Goal: Task Accomplishment & Management: Manage account settings

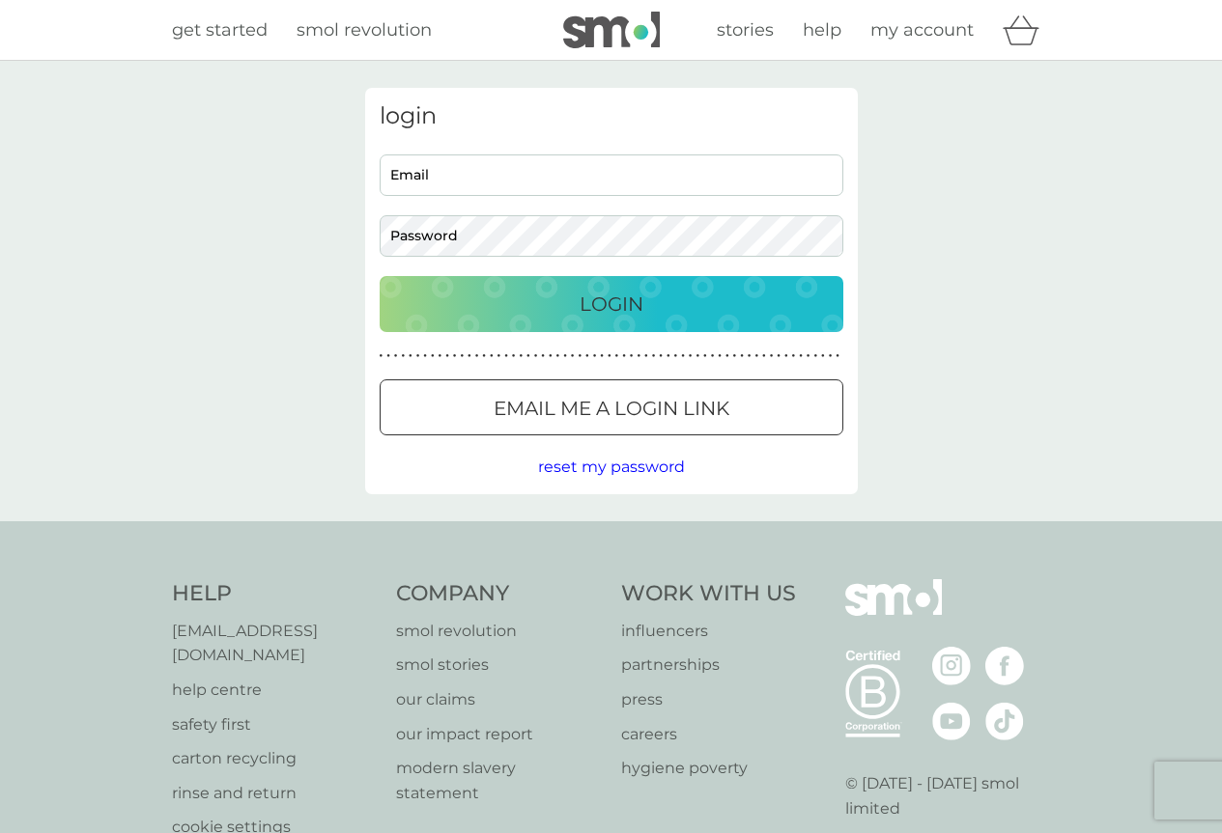
click at [494, 196] on div "Email Password" at bounding box center [611, 206] width 478 height 102
click at [475, 177] on input "Email" at bounding box center [612, 176] width 464 height 42
type input "Rosalind.F.Charles@gmail.com"
click at [380, 276] on button "Login" at bounding box center [612, 304] width 464 height 56
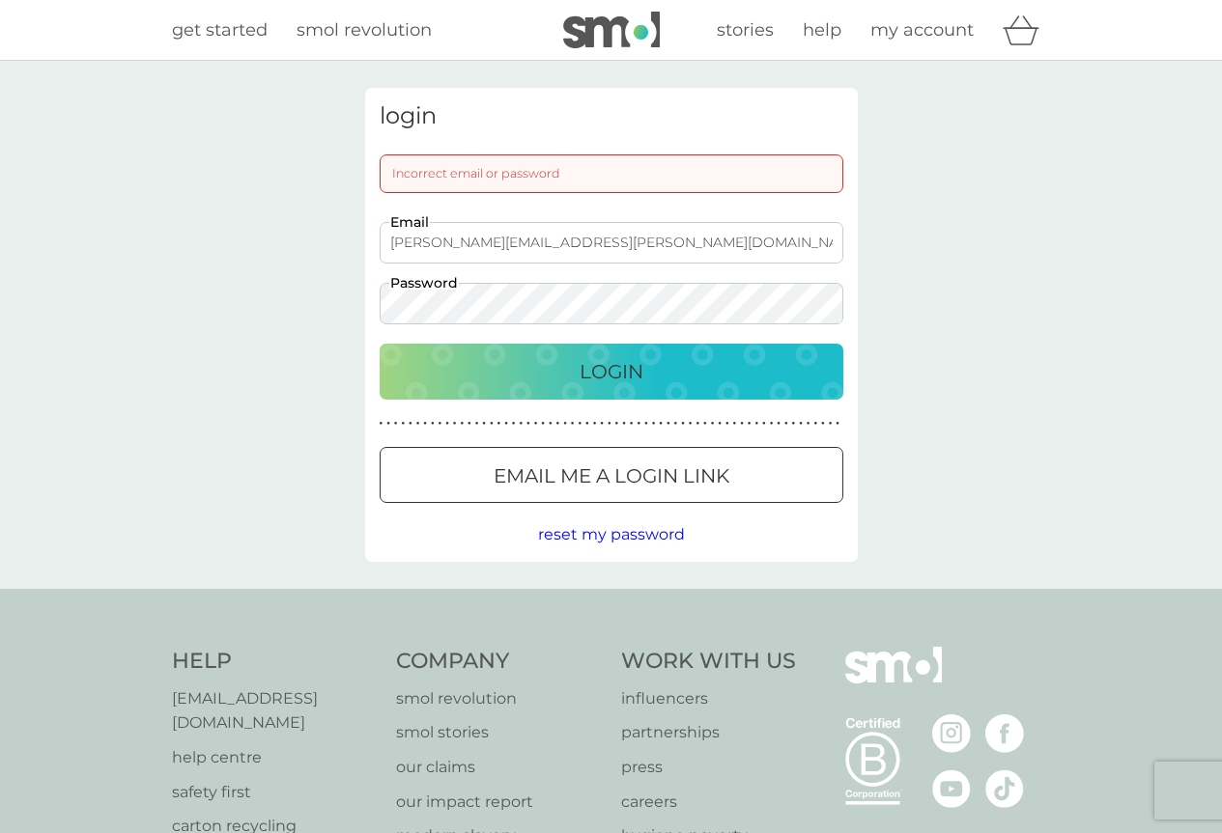
click at [380, 344] on button "Login" at bounding box center [612, 372] width 464 height 56
click at [626, 489] on p "Email me a login link" at bounding box center [611, 476] width 236 height 31
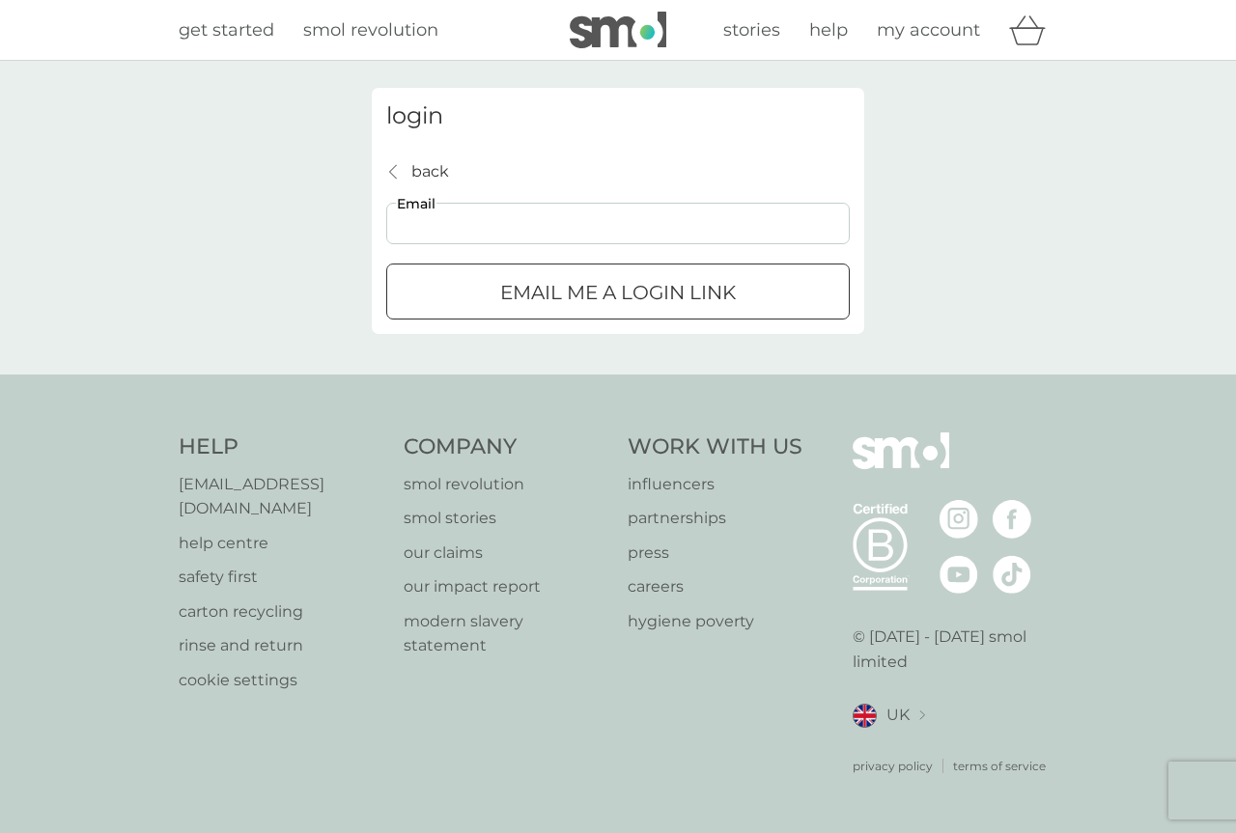
click at [459, 217] on input "Email" at bounding box center [618, 224] width 464 height 42
type input "Rosalind.F.Charles@gmail.com"
click at [643, 302] on div "submit" at bounding box center [618, 293] width 70 height 20
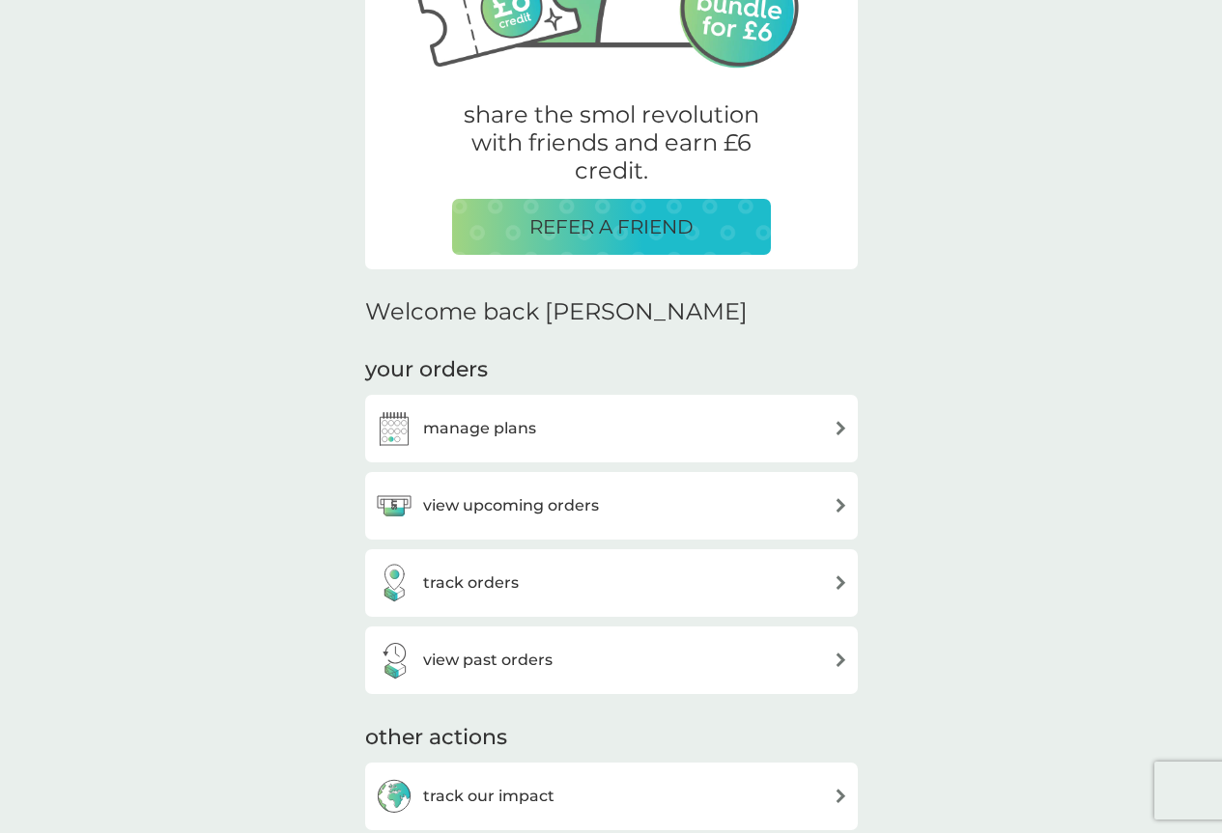
scroll to position [386, 0]
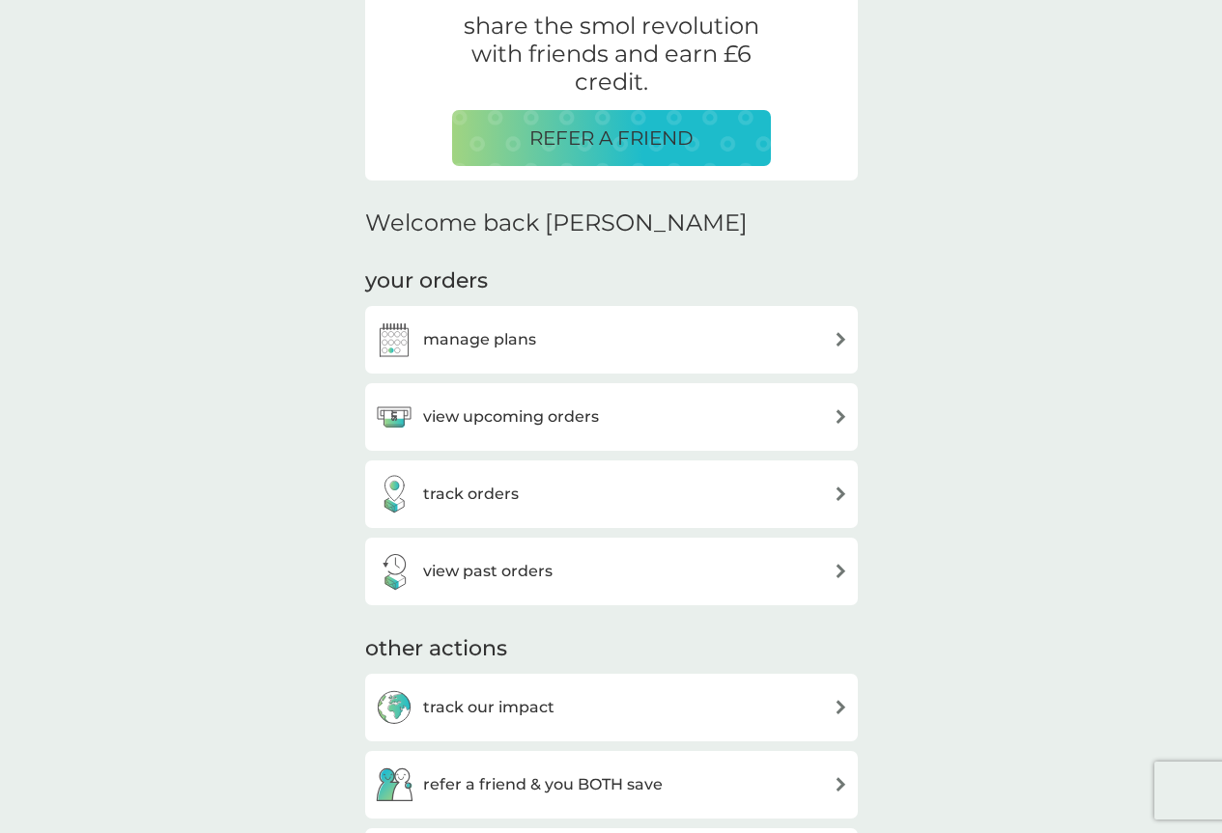
click at [522, 360] on div "manage plans" at bounding box center [611, 340] width 493 height 68
click at [822, 342] on div "manage plans" at bounding box center [611, 340] width 473 height 39
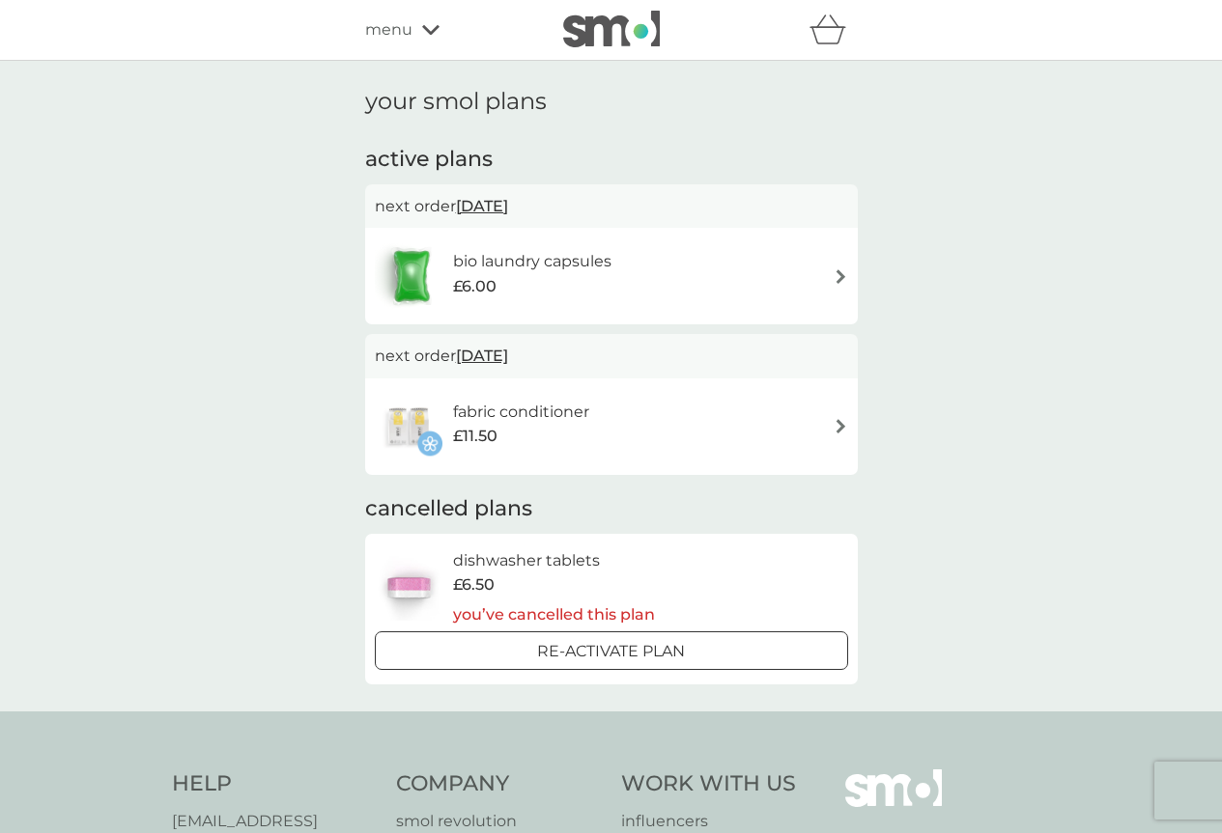
click at [836, 423] on img at bounding box center [840, 426] width 14 height 14
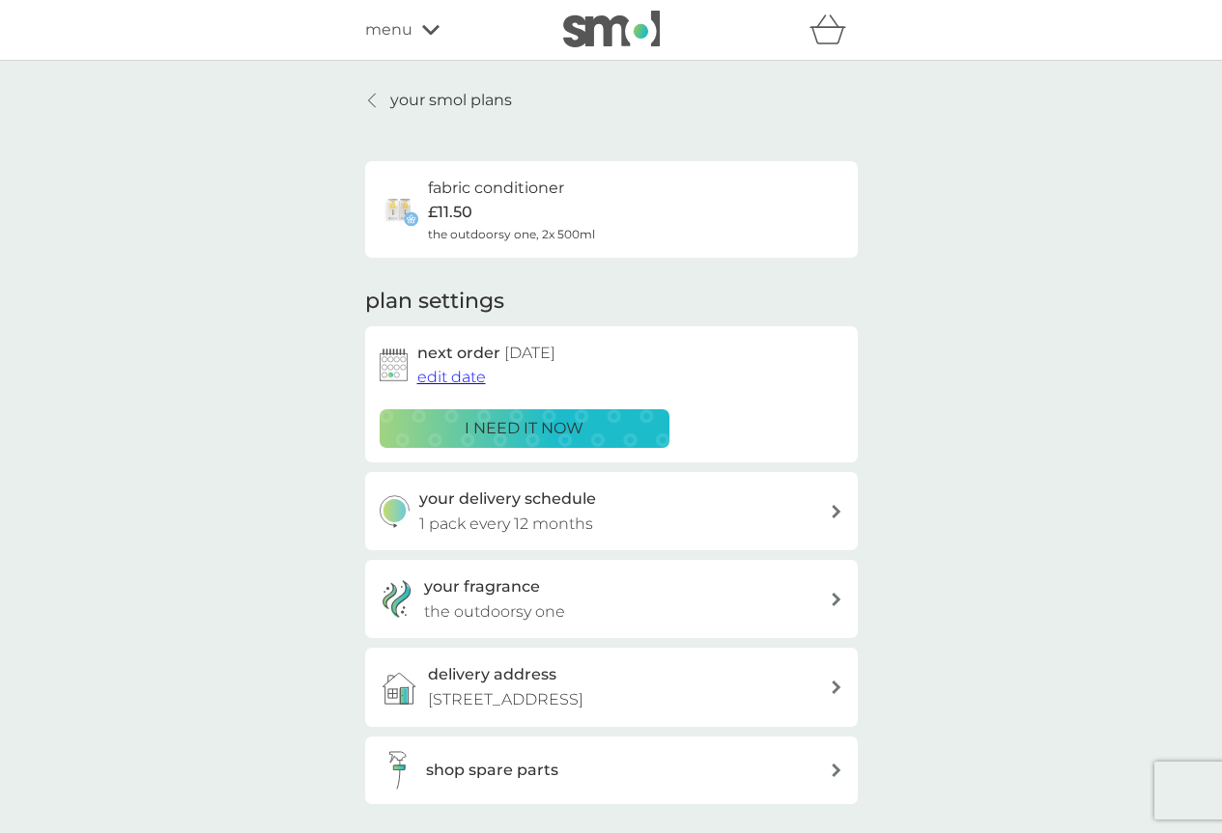
scroll to position [290, 0]
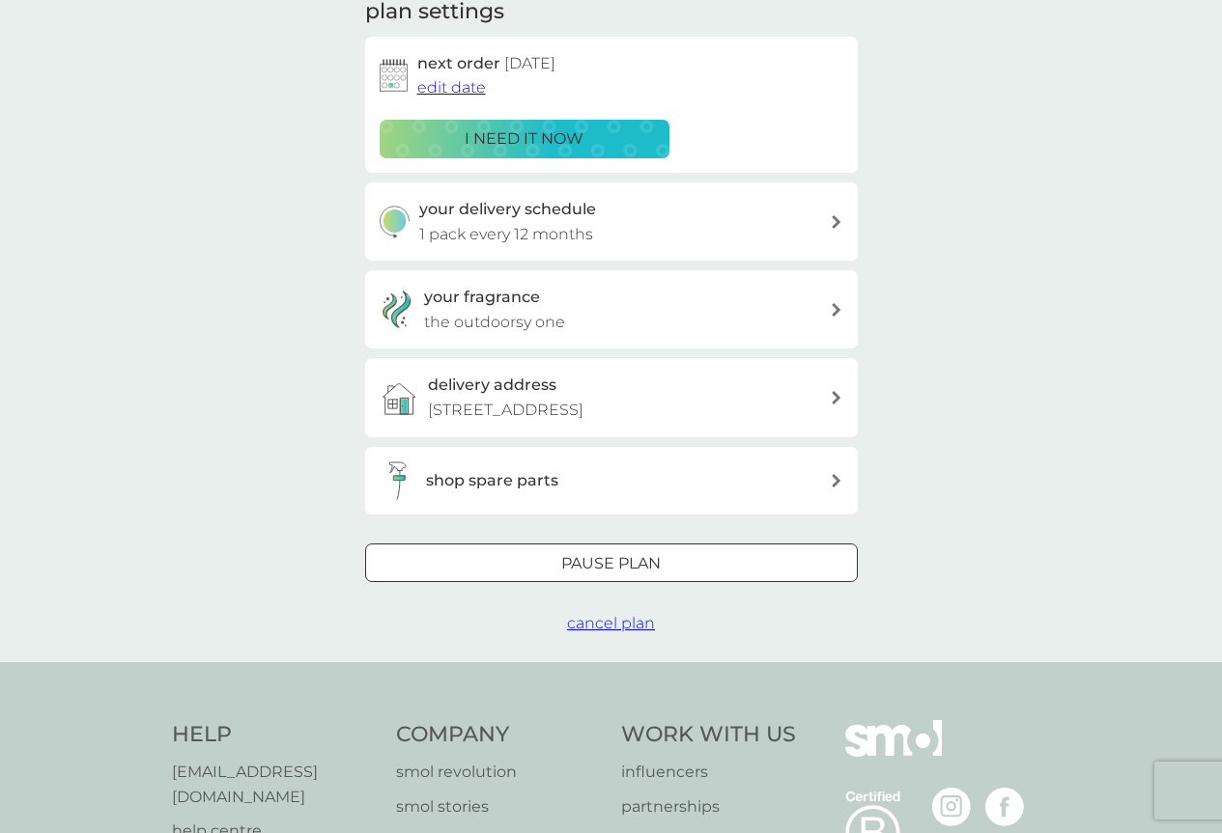
click at [611, 625] on span "cancel plan" at bounding box center [611, 623] width 88 height 18
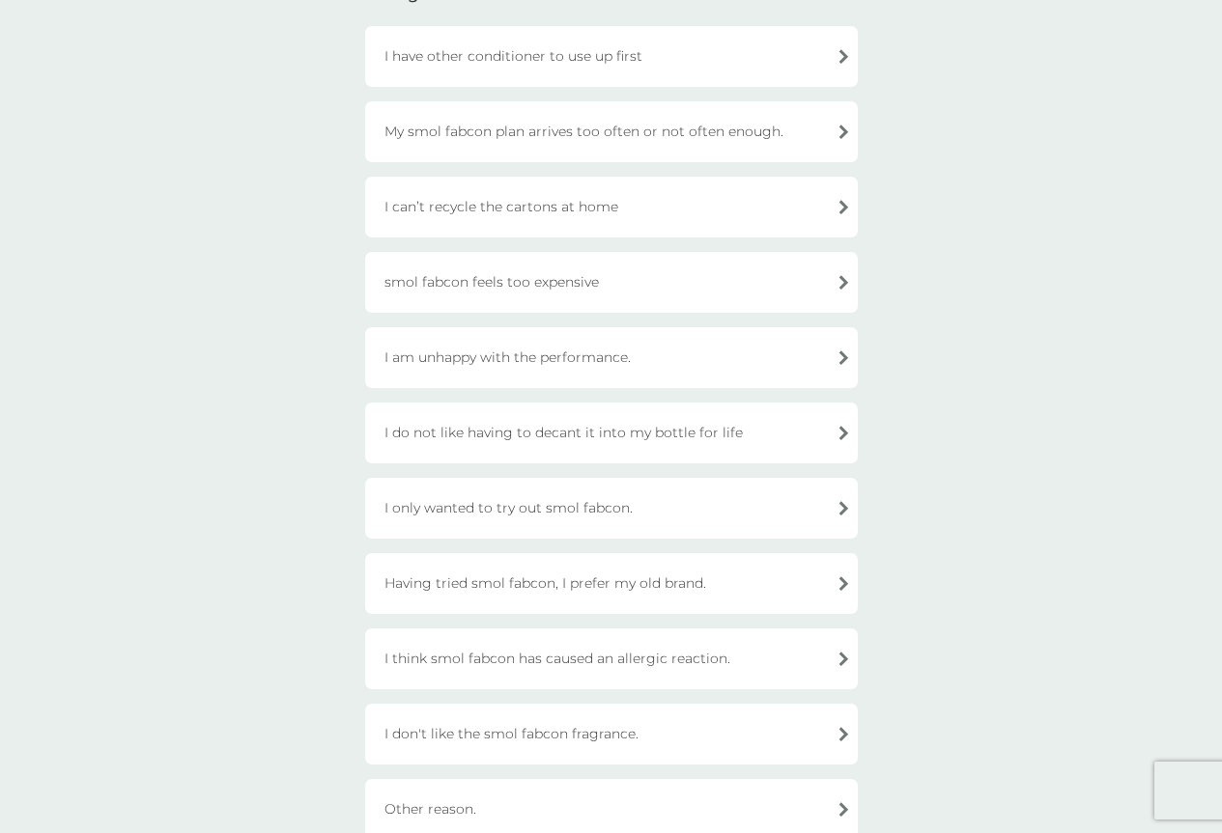
scroll to position [193, 0]
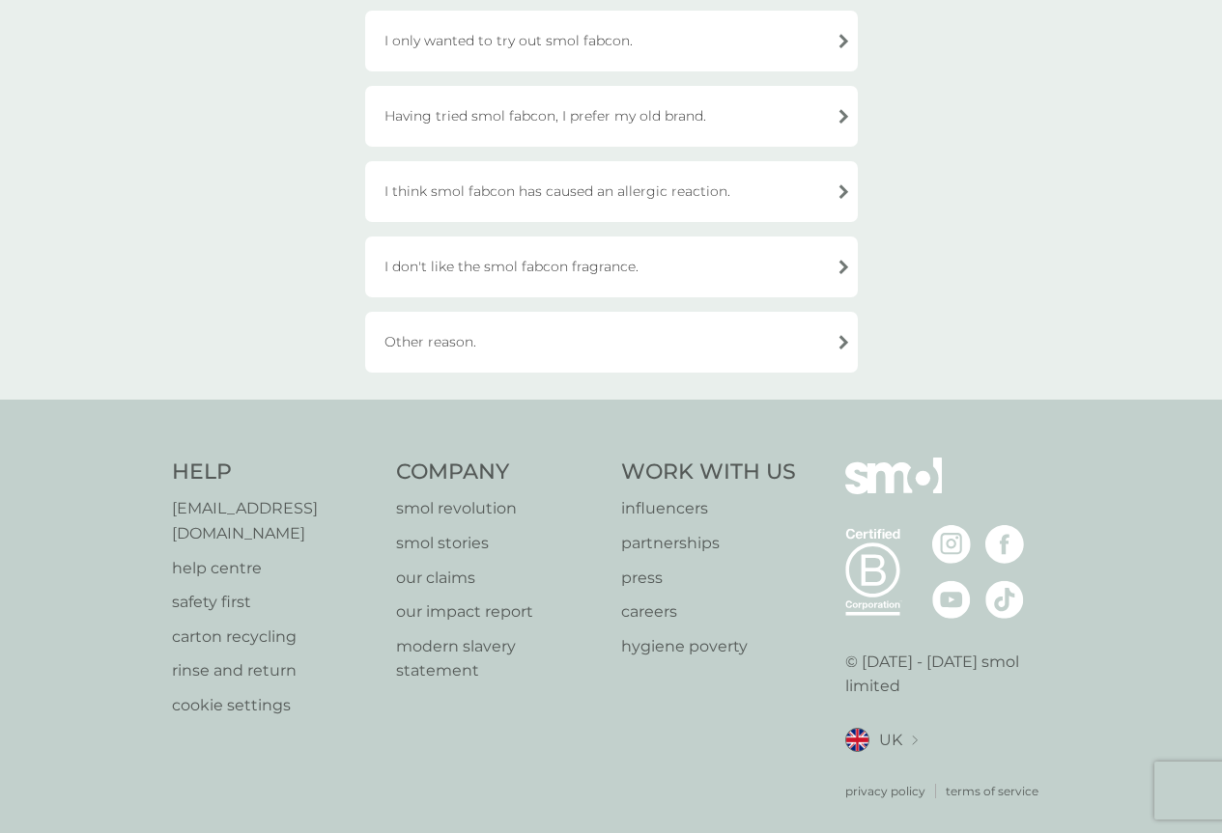
click at [455, 339] on div "Other reason." at bounding box center [611, 342] width 493 height 61
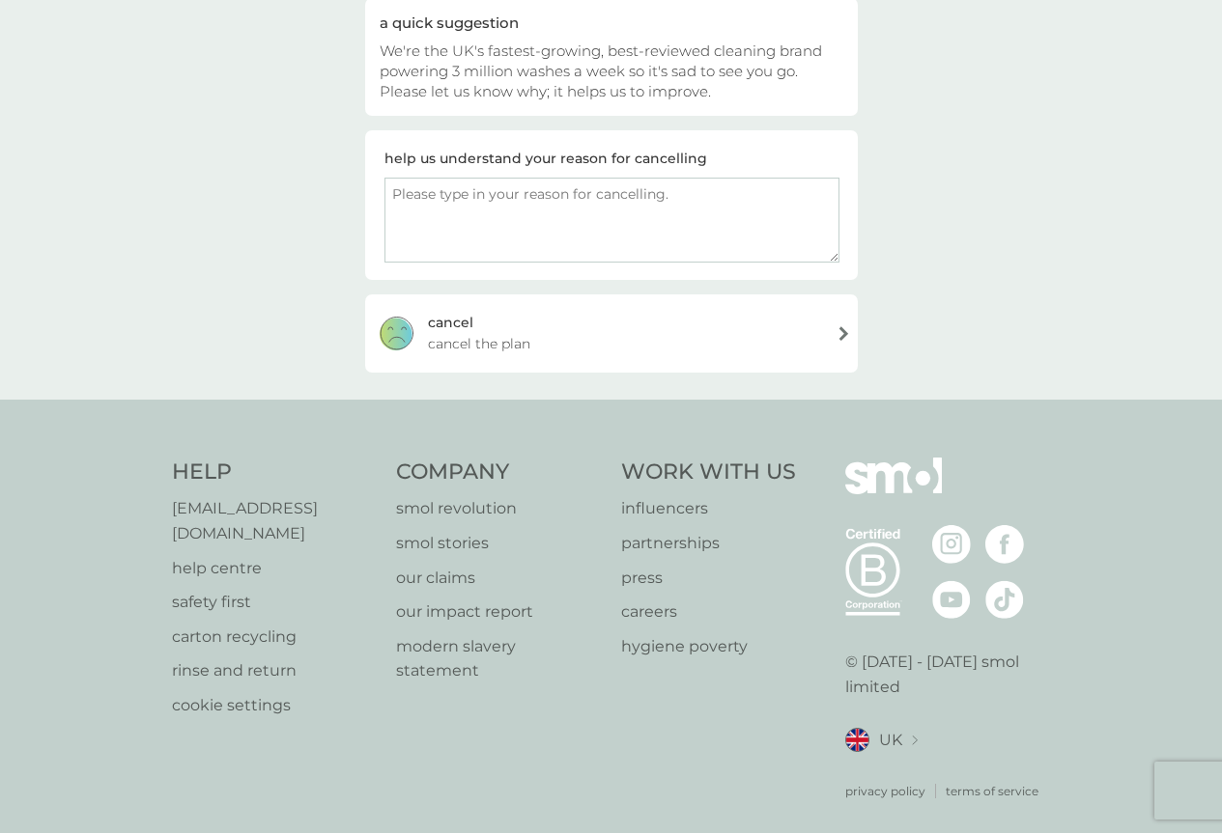
click at [459, 219] on textarea at bounding box center [611, 220] width 455 height 85
type textarea "i"
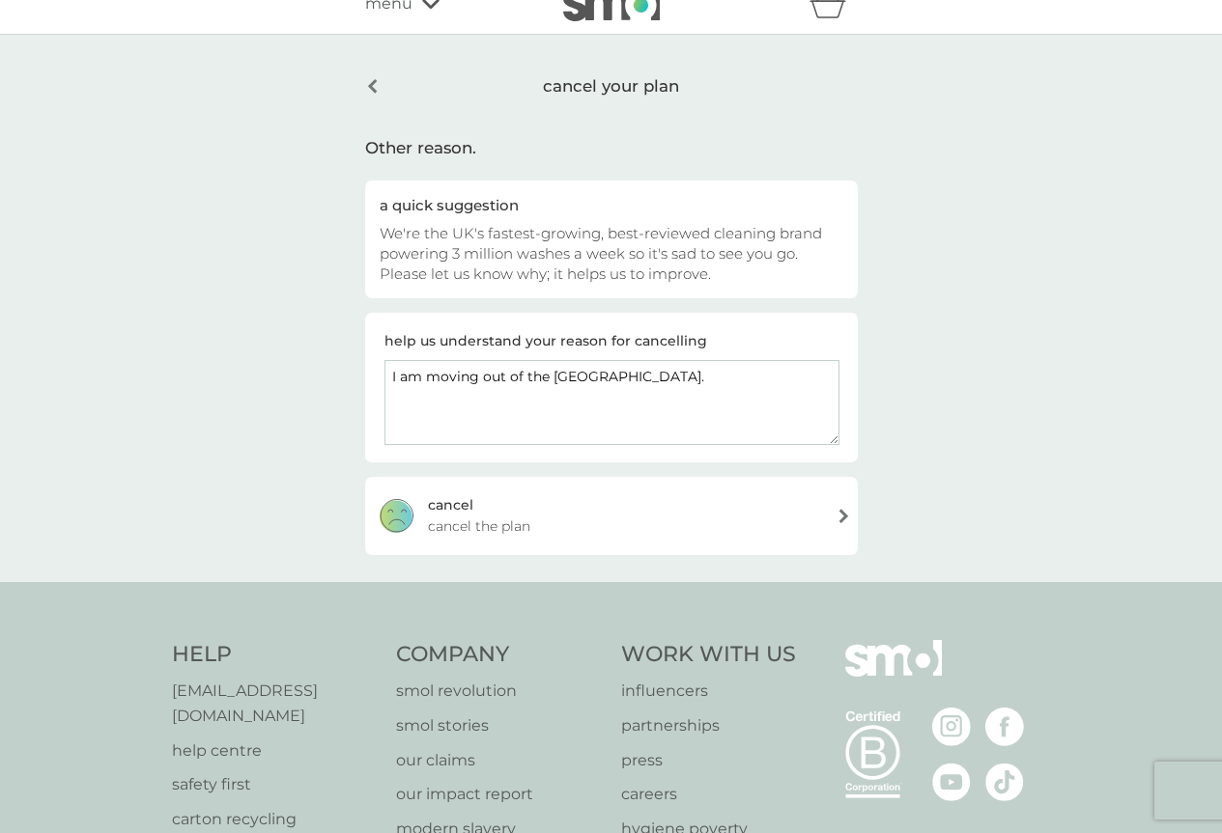
scroll to position [0, 0]
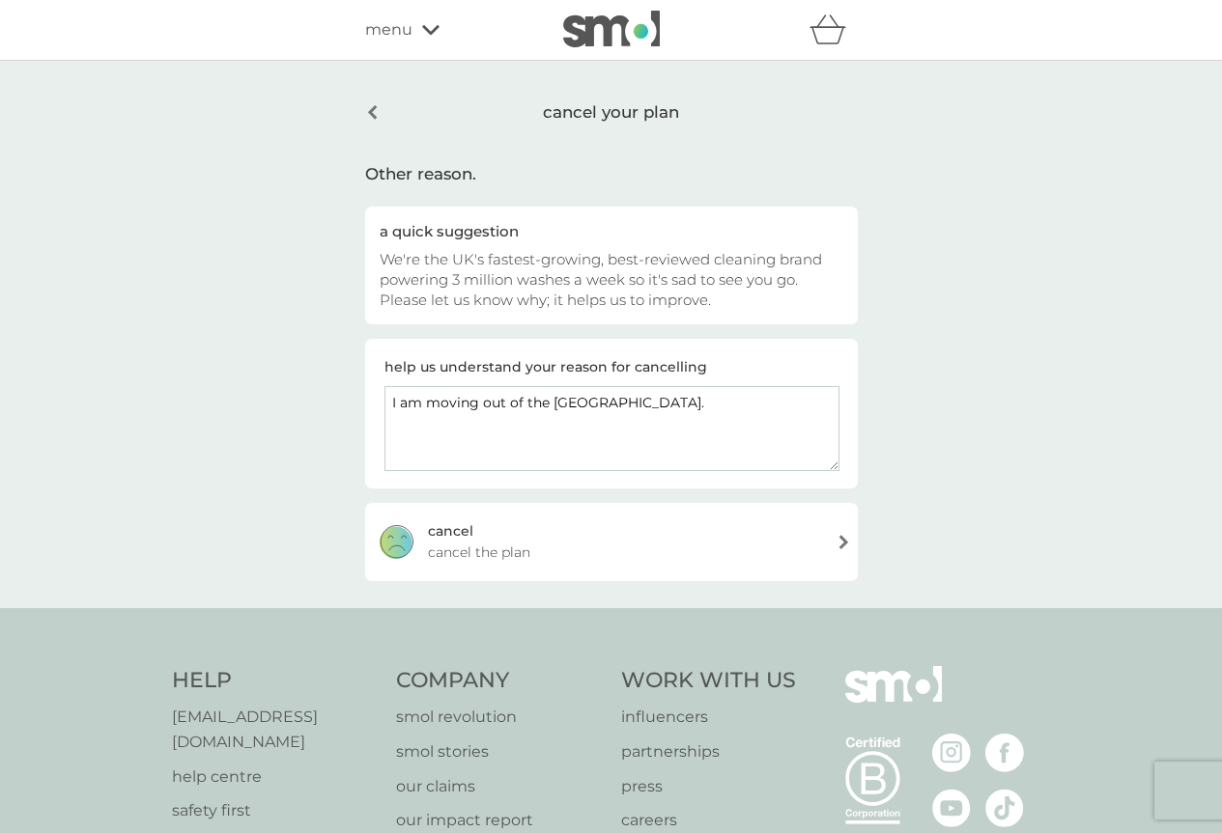
type textarea "I am moving out of the [GEOGRAPHIC_DATA]."
click at [526, 558] on span "cancel the plan" at bounding box center [479, 552] width 102 height 21
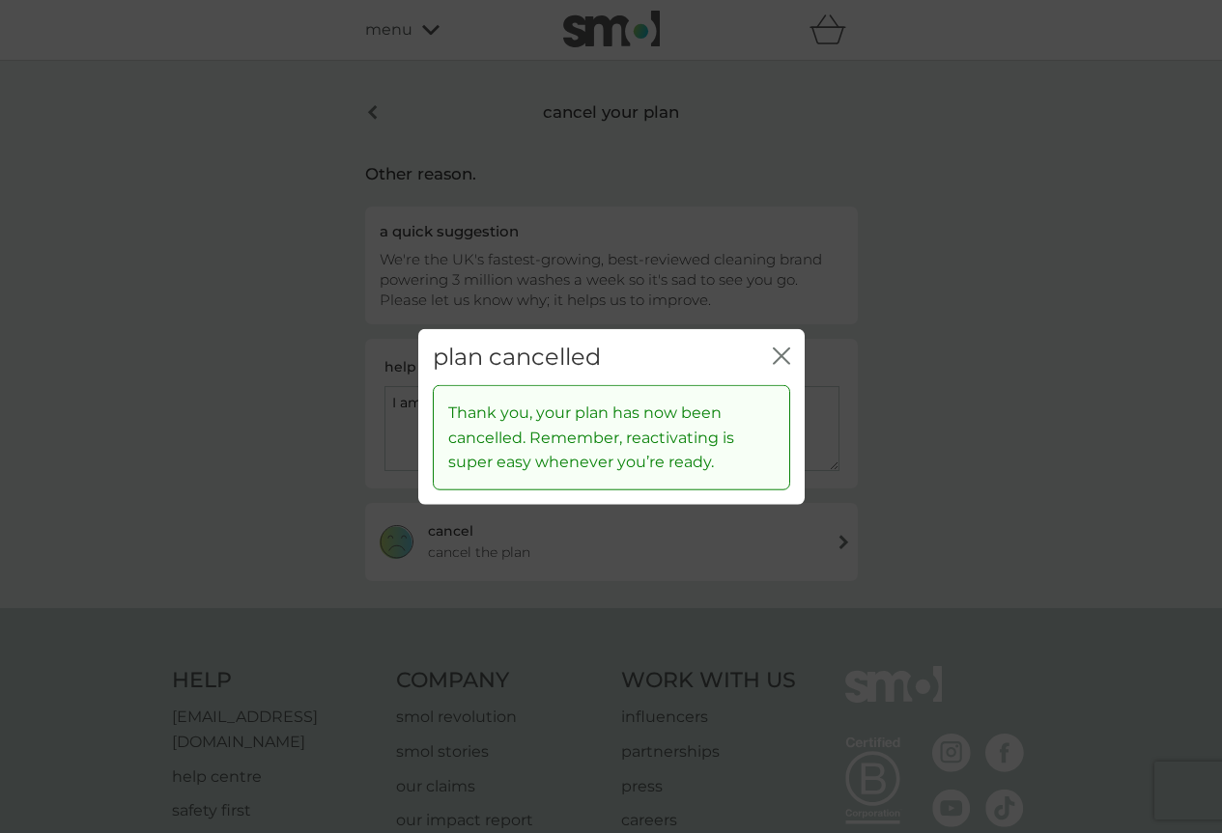
click at [771, 362] on div "plan cancelled close" at bounding box center [611, 356] width 386 height 57
click at [781, 358] on icon "close" at bounding box center [781, 355] width 17 height 17
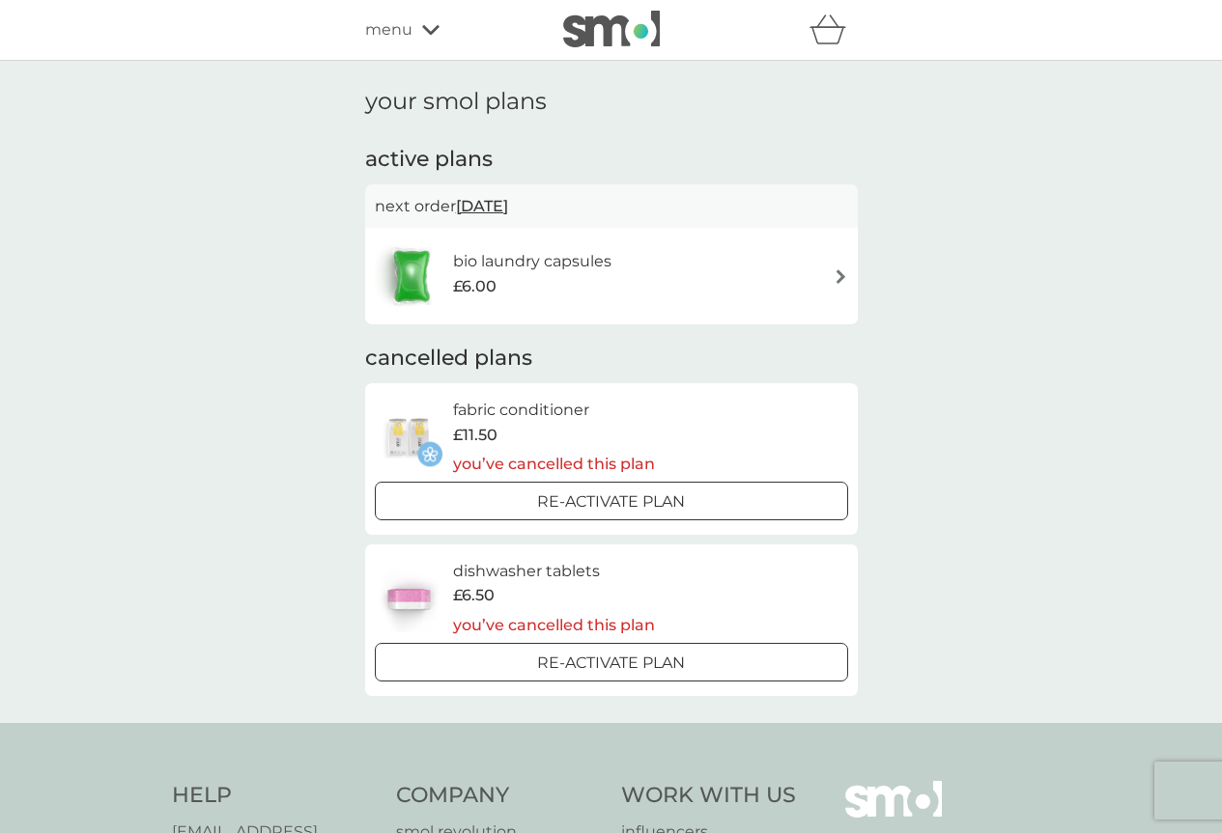
click at [652, 265] on div "bio laundry capsules £6.00" at bounding box center [611, 276] width 473 height 68
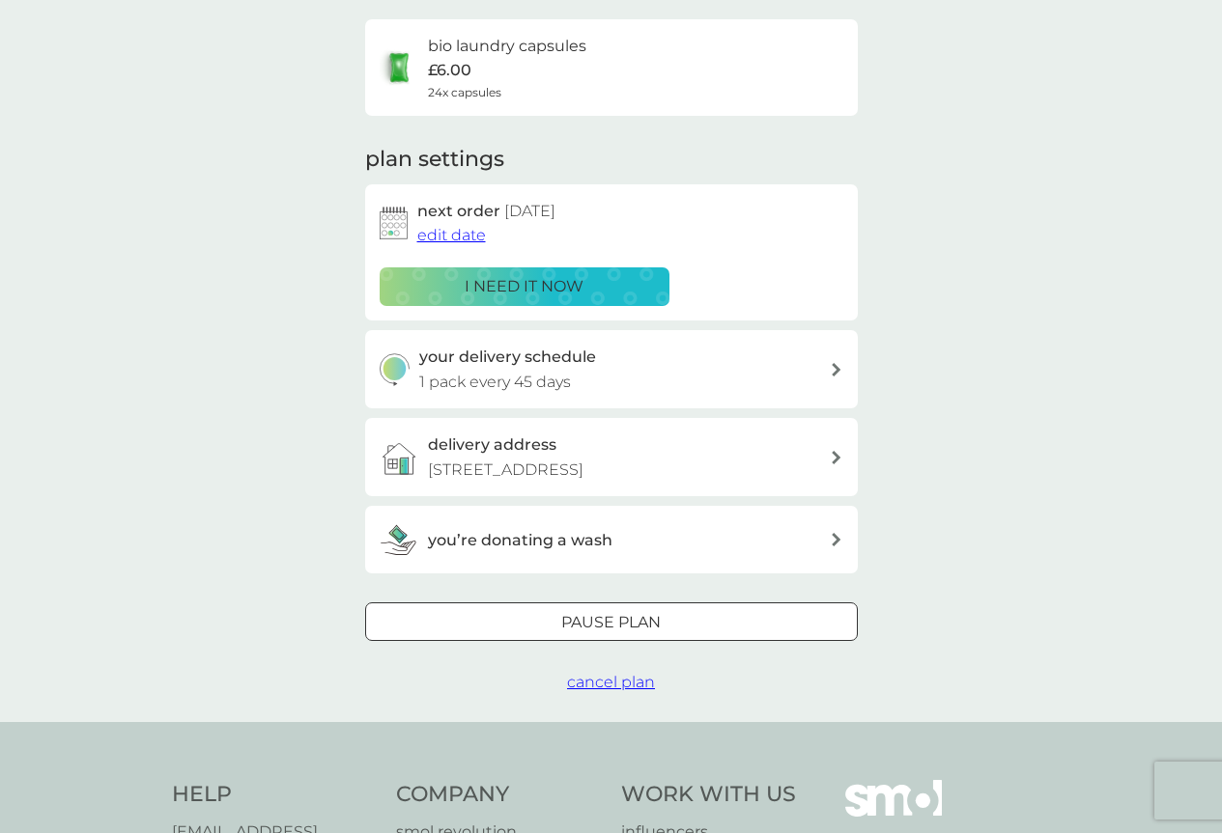
scroll to position [386, 0]
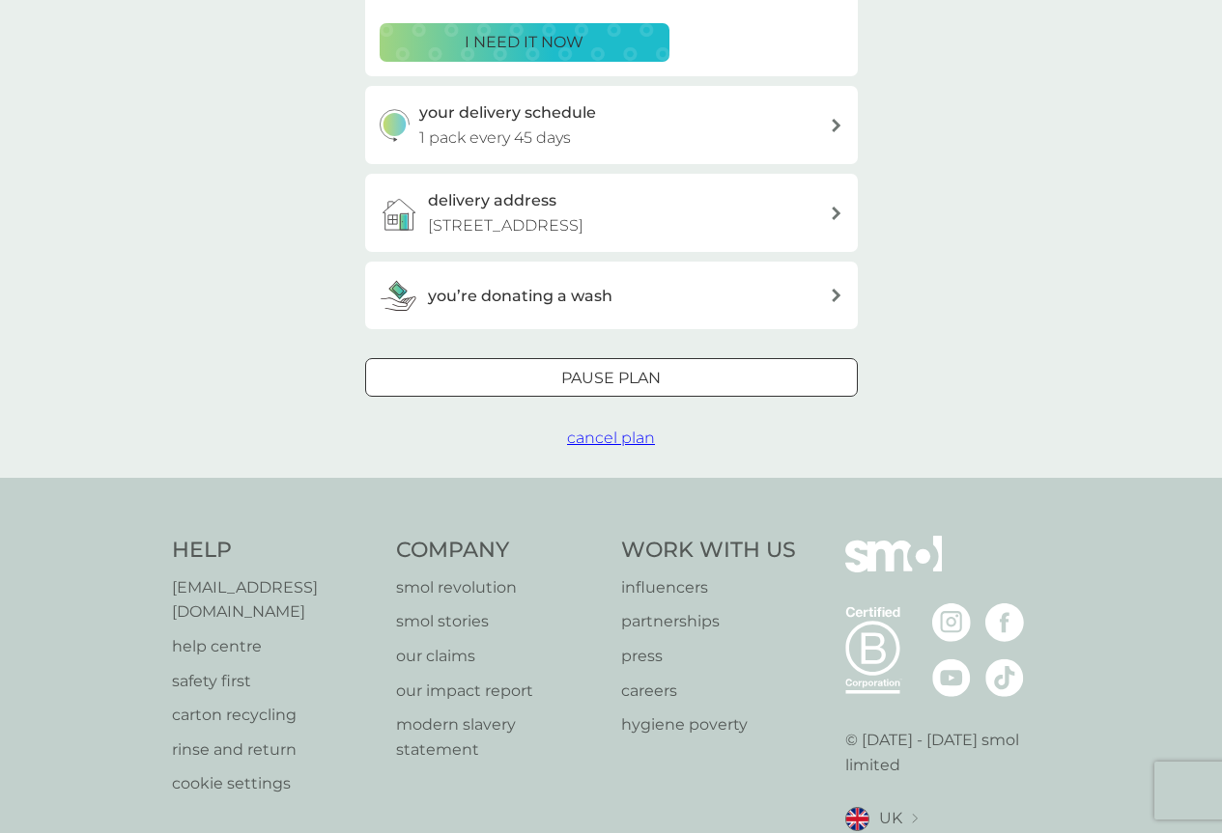
click at [630, 443] on span "cancel plan" at bounding box center [611, 438] width 88 height 18
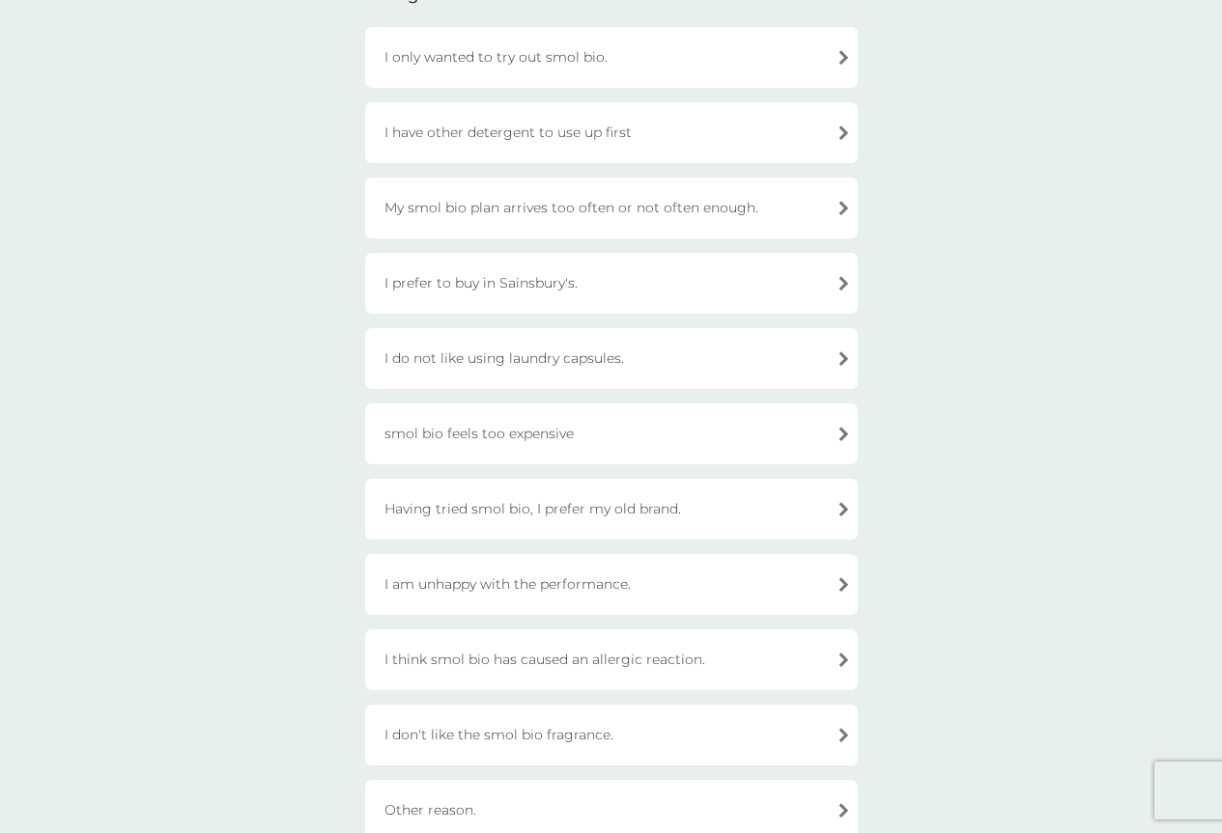
scroll to position [483, 0]
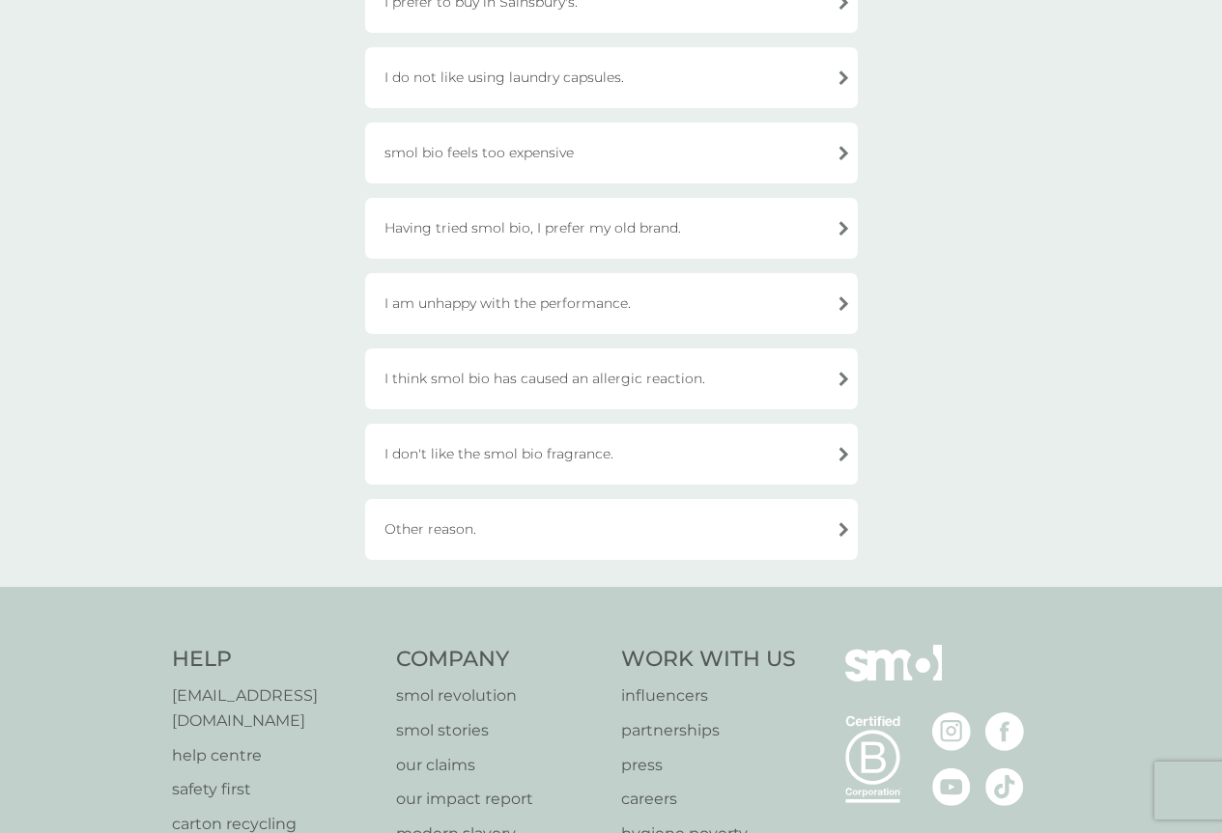
click at [546, 533] on div "Other reason." at bounding box center [611, 529] width 493 height 61
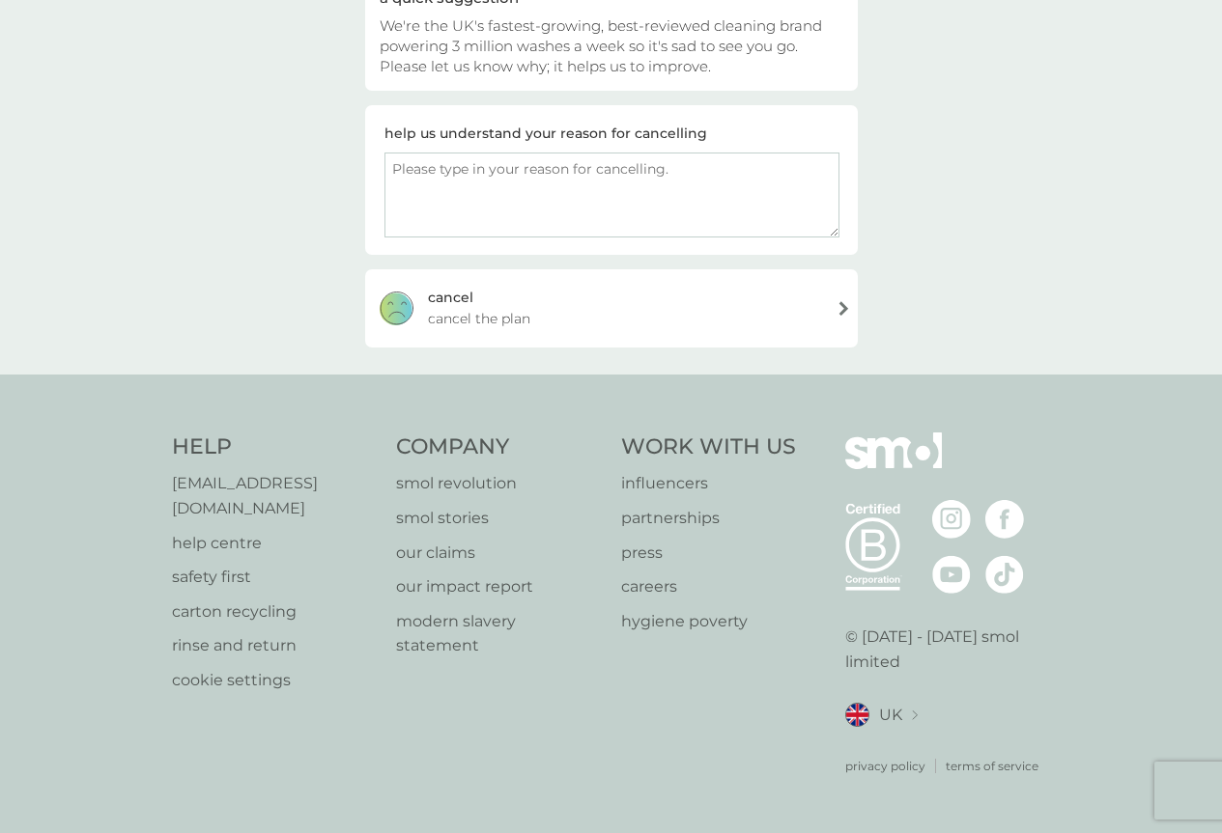
scroll to position [209, 0]
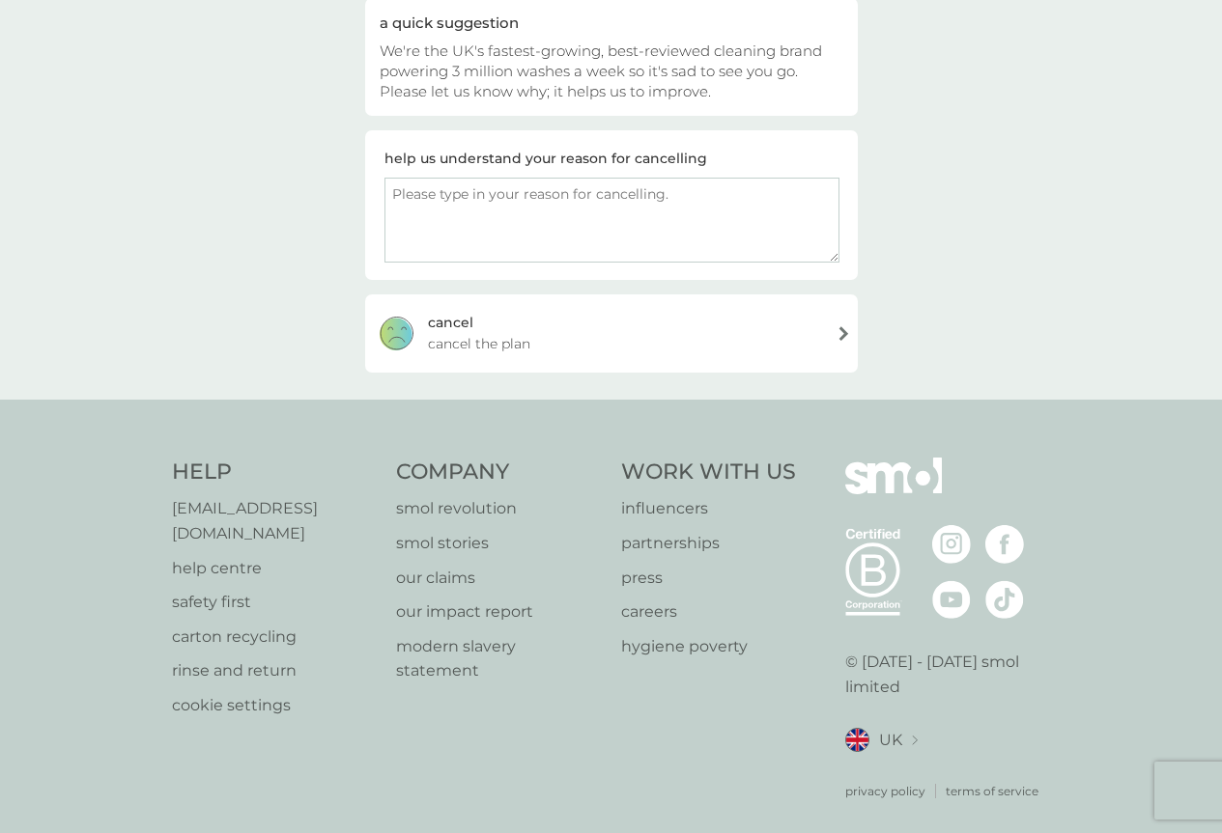
click at [438, 231] on textarea at bounding box center [611, 220] width 455 height 85
type textarea "I am moving out of the [GEOGRAPHIC_DATA]"
click at [431, 332] on div "cancel" at bounding box center [450, 322] width 45 height 21
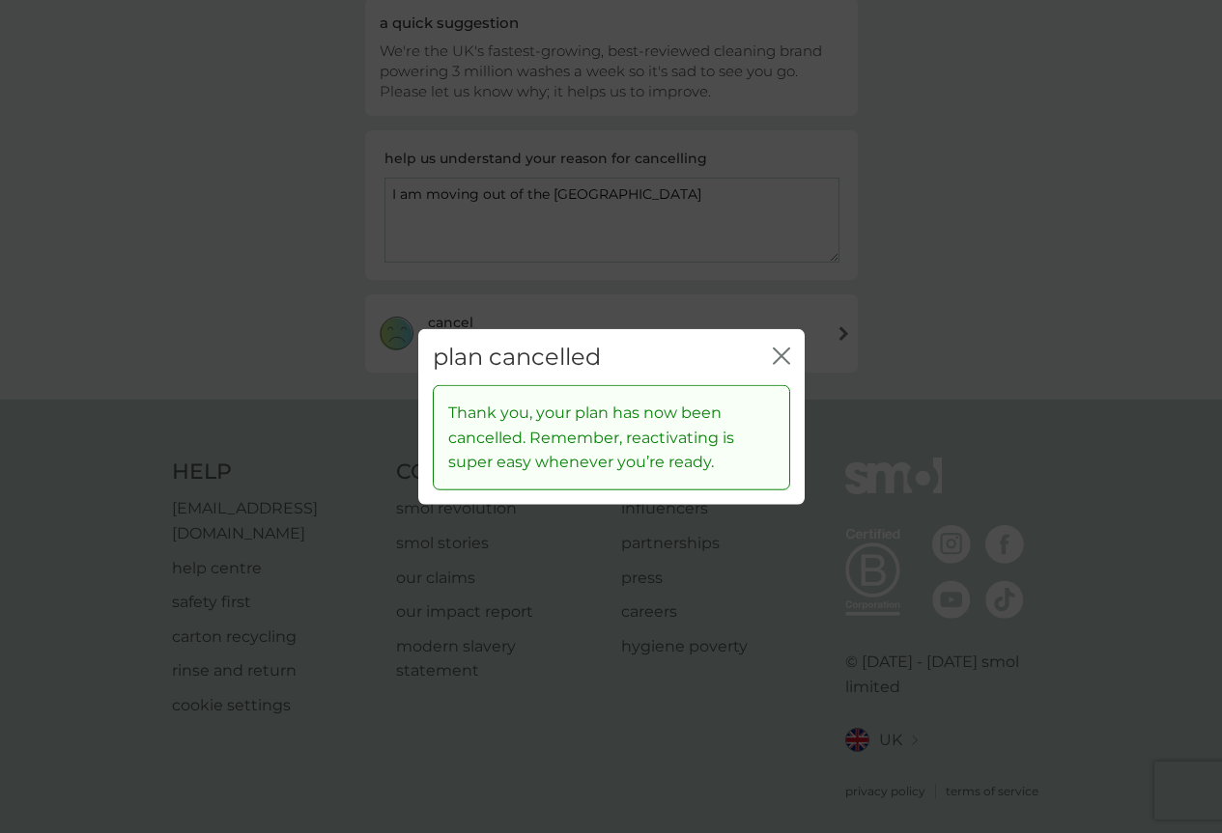
click at [792, 353] on div "plan cancelled close" at bounding box center [611, 356] width 386 height 57
click at [781, 356] on icon "close" at bounding box center [785, 355] width 8 height 15
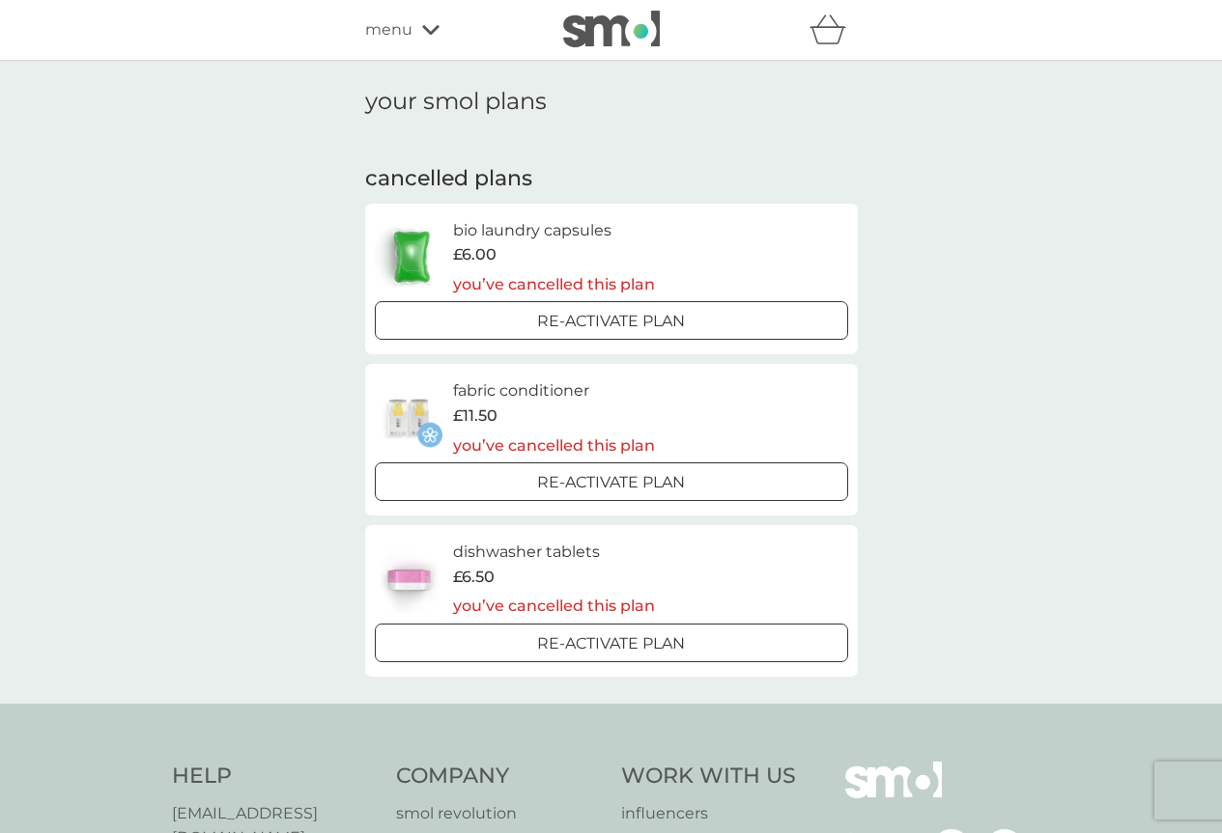
click at [390, 42] on span "menu" at bounding box center [388, 29] width 47 height 25
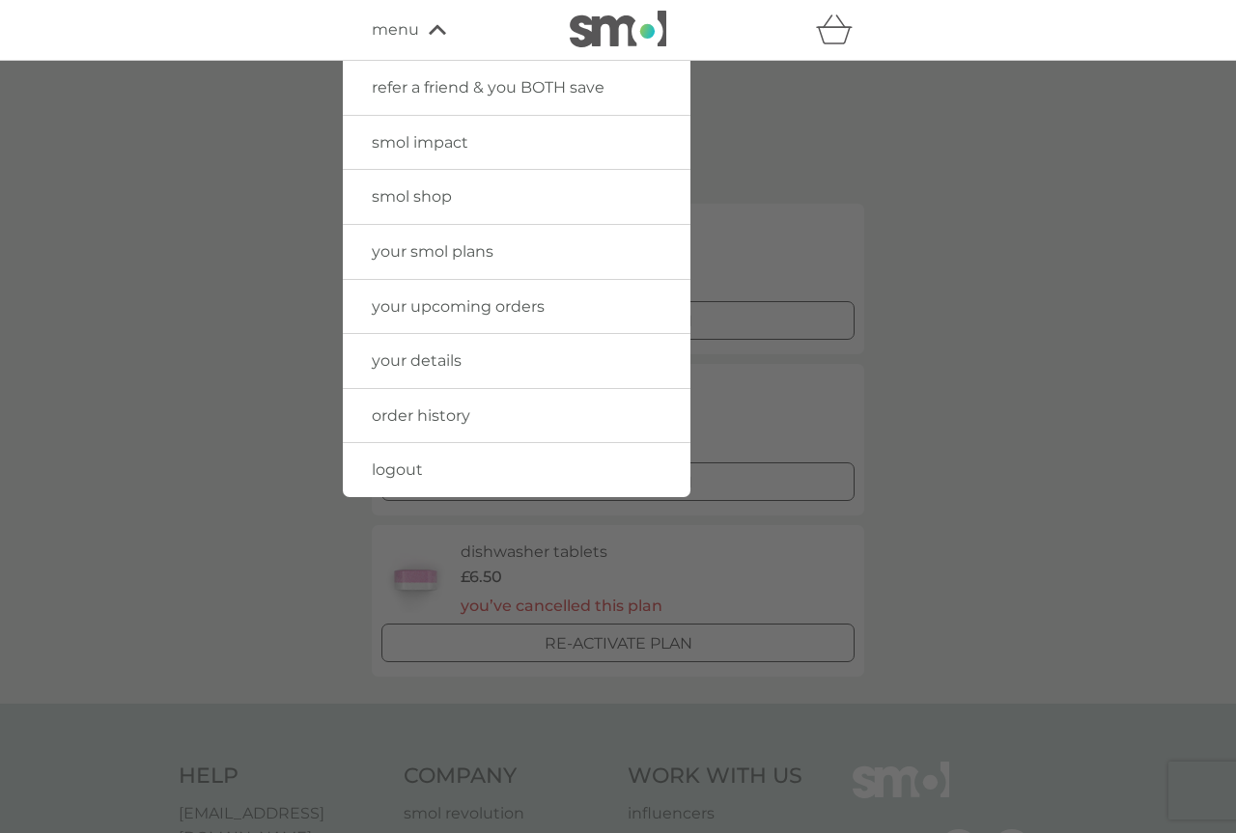
click at [430, 150] on span "smol impact" at bounding box center [420, 142] width 97 height 18
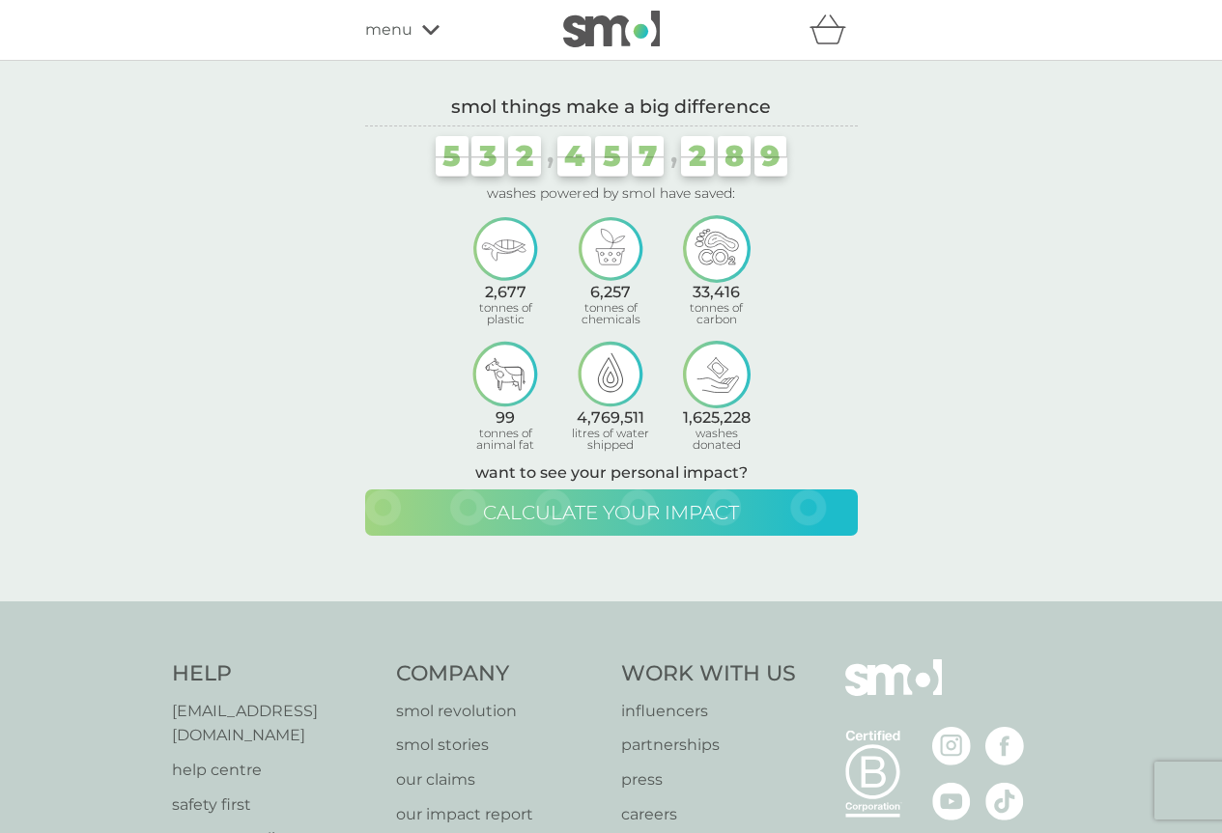
click at [545, 522] on span "calculate your impact" at bounding box center [611, 512] width 256 height 23
